Goal: Find specific page/section: Find specific page/section

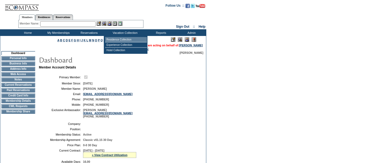
click at [120, 39] on td "Residence Collection" at bounding box center [126, 39] width 42 height 5
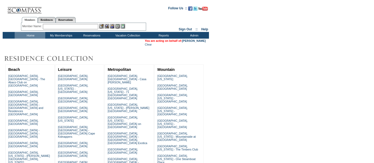
click at [93, 28] on input "text" at bounding box center [70, 26] width 55 height 5
type input "c"
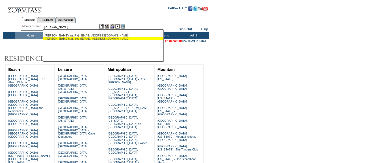
click at [69, 38] on div "Venkate san, Soo (siouxkim@gmail.com)" at bounding box center [102, 38] width 117 height 3
type input "Venkatesan, Soo (siouxkim@gmail.com)"
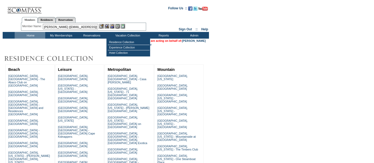
click at [113, 26] on img at bounding box center [112, 26] width 5 height 5
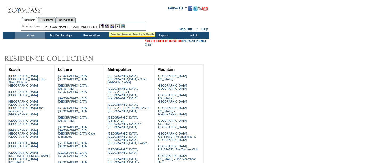
click at [107, 26] on img at bounding box center [107, 26] width 5 height 5
